Goal: Transaction & Acquisition: Book appointment/travel/reservation

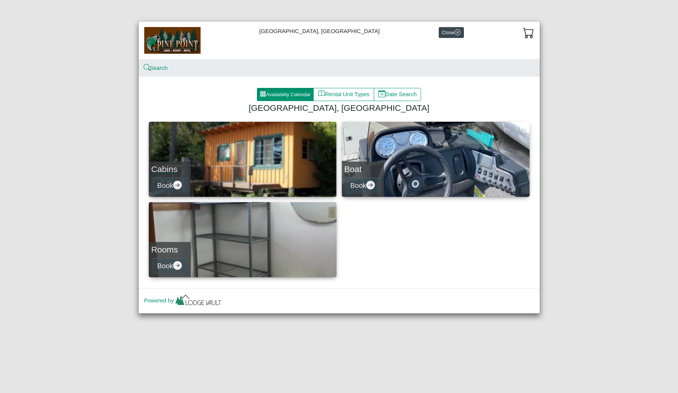
click at [264, 153] on link "Cabins Book" at bounding box center [243, 159] width 188 height 75
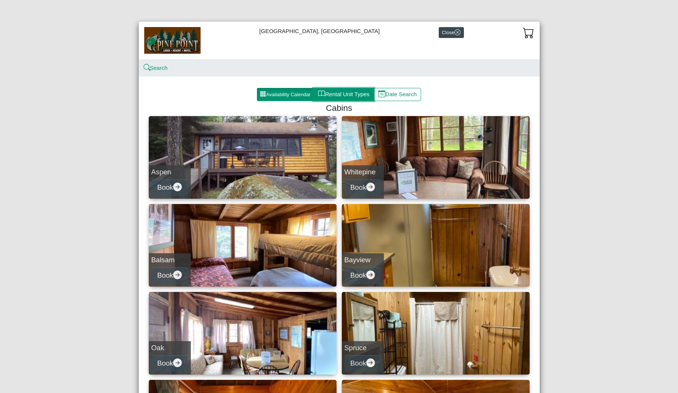
click at [333, 92] on button "Rental Unit Types" at bounding box center [343, 95] width 60 height 14
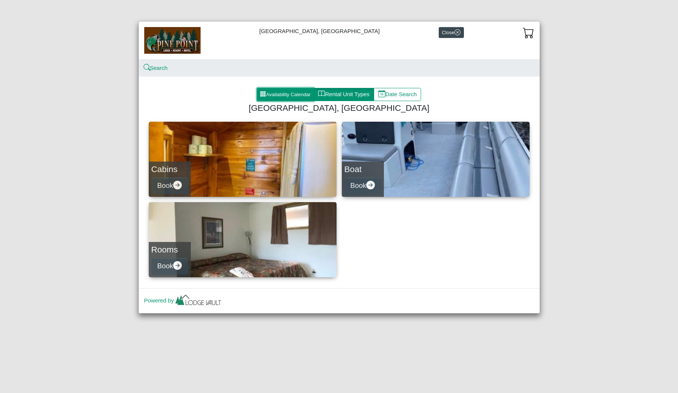
click at [274, 92] on button "Availability Calendar" at bounding box center [285, 95] width 57 height 14
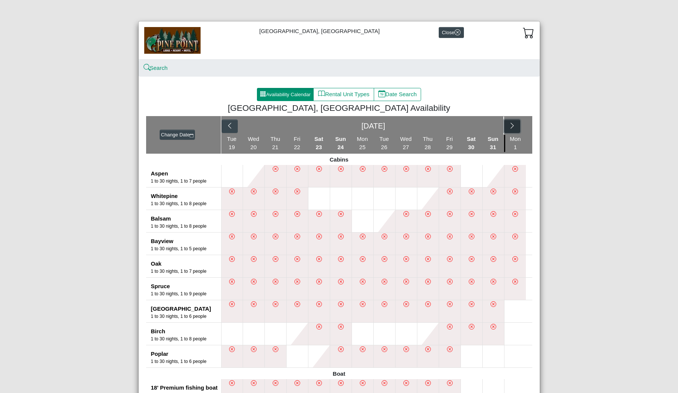
click at [514, 127] on icon "chevron right" at bounding box center [511, 125] width 7 height 7
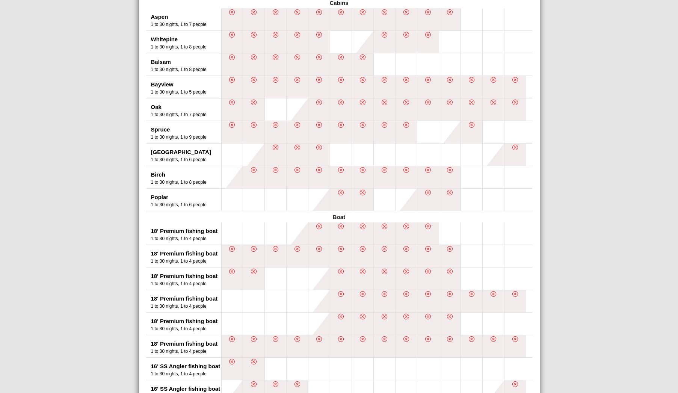
scroll to position [155, 0]
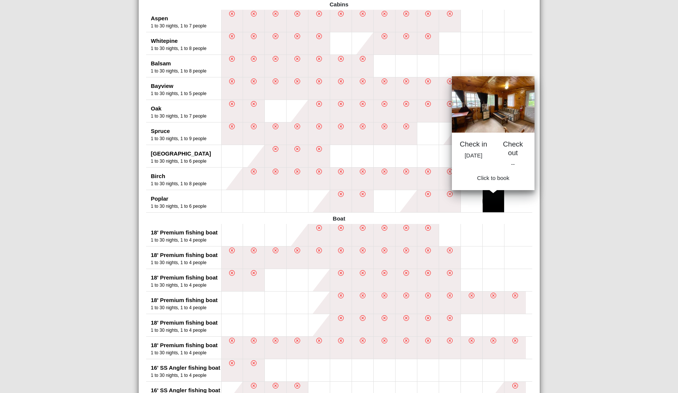
click at [490, 206] on button at bounding box center [492, 201] width 21 height 22
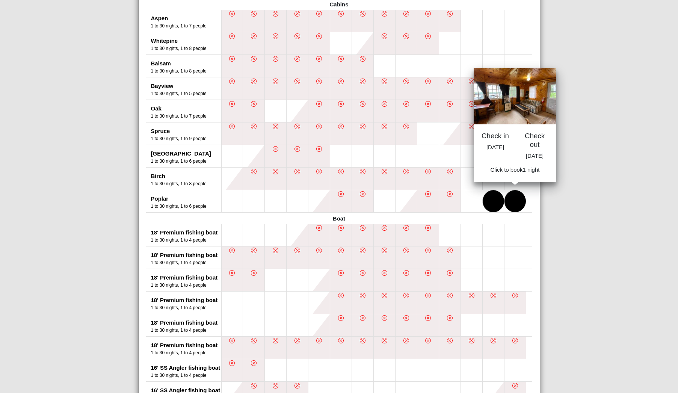
click at [520, 205] on button at bounding box center [514, 201] width 21 height 22
click at [590, 226] on div "[GEOGRAPHIC_DATA], [GEOGRAPHIC_DATA] Close Search Availability Calendar Rental …" at bounding box center [339, 196] width 678 height 393
click at [521, 175] on span "Book 1 night" at bounding box center [514, 172] width 31 height 6
select select "*"
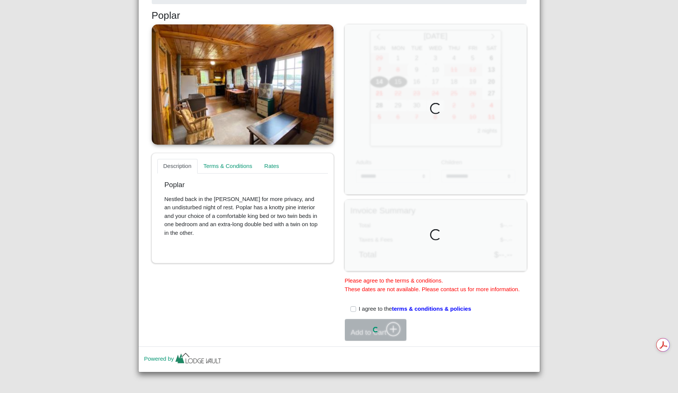
scroll to position [157, 0]
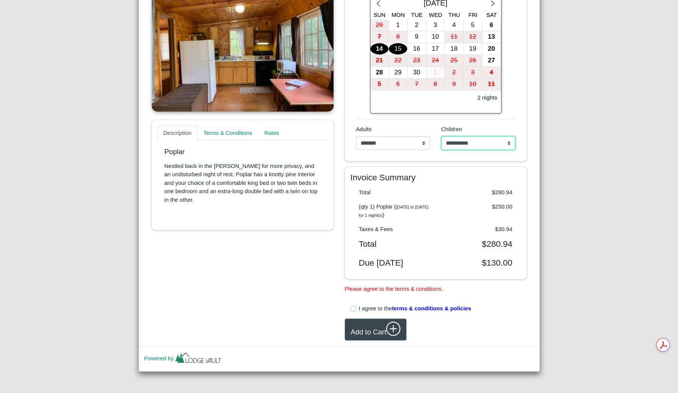
click at [482, 136] on select "**********" at bounding box center [478, 143] width 74 height 14
select select "*"
click at [549, 147] on div "[GEOGRAPHIC_DATA], Resort & Motel Close Search Availability Calendar Rental Uni…" at bounding box center [339, 196] width 678 height 393
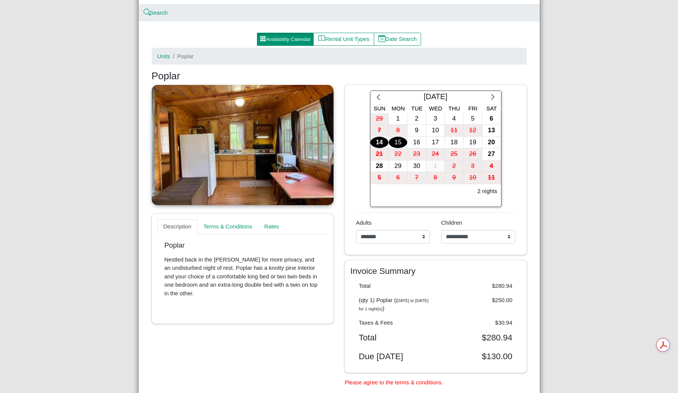
scroll to position [18, 0]
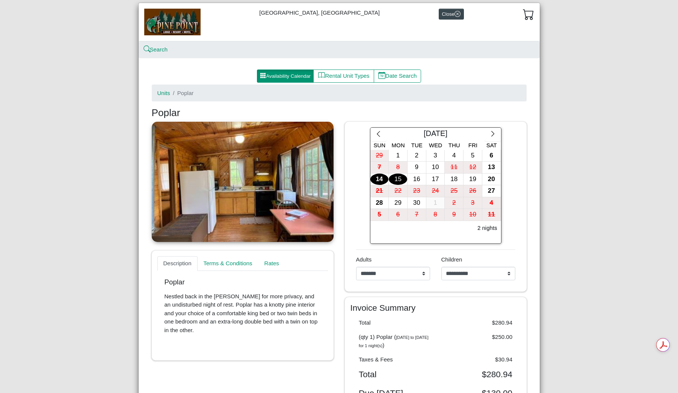
click at [230, 184] on link at bounding box center [243, 182] width 182 height 120
click at [198, 192] on link at bounding box center [243, 182] width 182 height 120
drag, startPoint x: 175, startPoint y: 197, endPoint x: 178, endPoint y: 204, distance: 7.6
click at [175, 197] on link at bounding box center [243, 182] width 182 height 120
click at [216, 298] on p "Nestled back in the [PERSON_NAME] for more privacy, and an undisturbed night of…" at bounding box center [242, 313] width 156 height 42
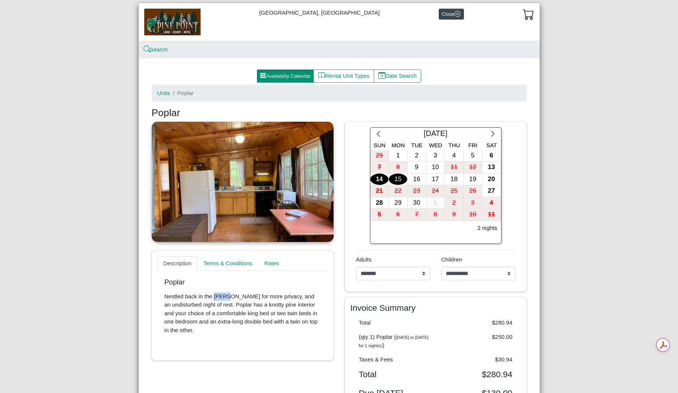
click at [216, 298] on p "Nestled back in the [PERSON_NAME] for more privacy, and an undisturbed night of…" at bounding box center [242, 313] width 156 height 42
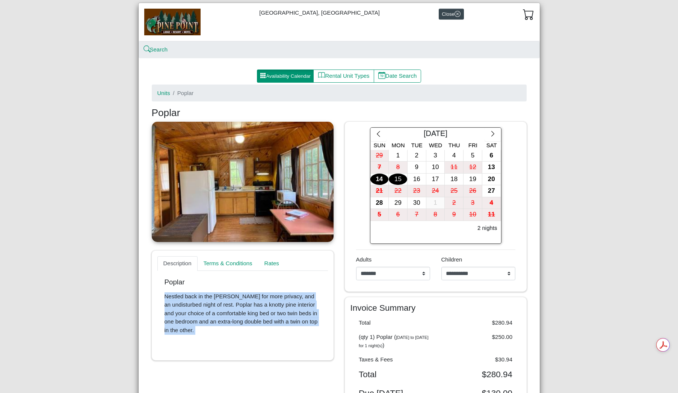
click at [216, 298] on p "Nestled back in the [PERSON_NAME] for more privacy, and an undisturbed night of…" at bounding box center [242, 313] width 156 height 42
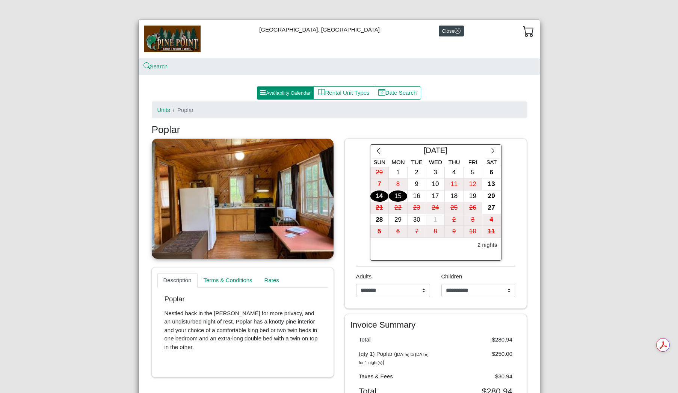
scroll to position [0, 0]
